Goal: Task Accomplishment & Management: Complete application form

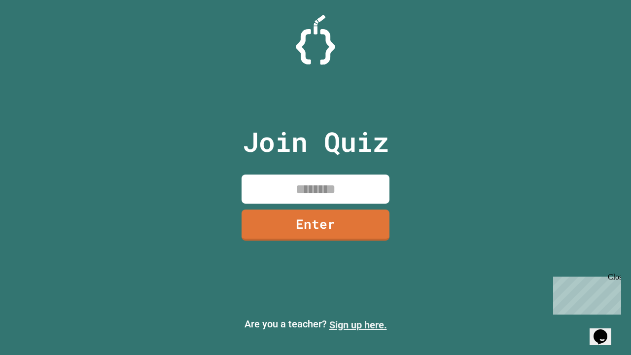
click at [358, 325] on link "Sign up here." at bounding box center [358, 325] width 58 height 12
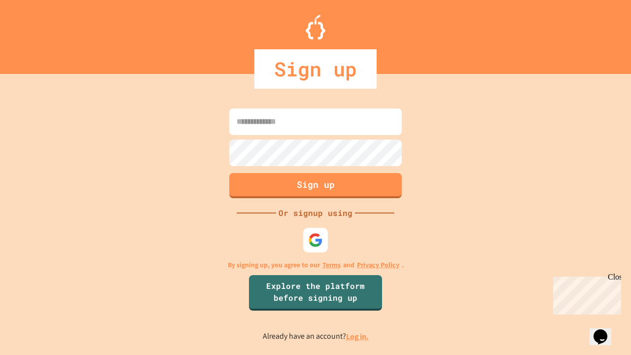
click at [358, 336] on link "Log in." at bounding box center [357, 336] width 23 height 10
